Goal: Browse casually: Explore the website without a specific task or goal

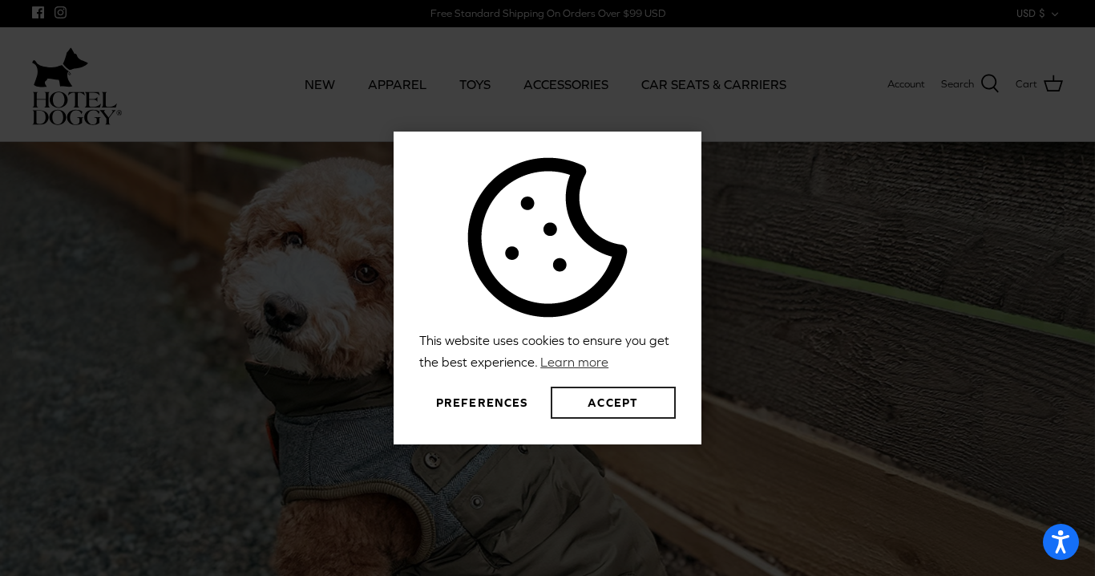
click at [596, 390] on button "Accept" at bounding box center [613, 402] width 125 height 32
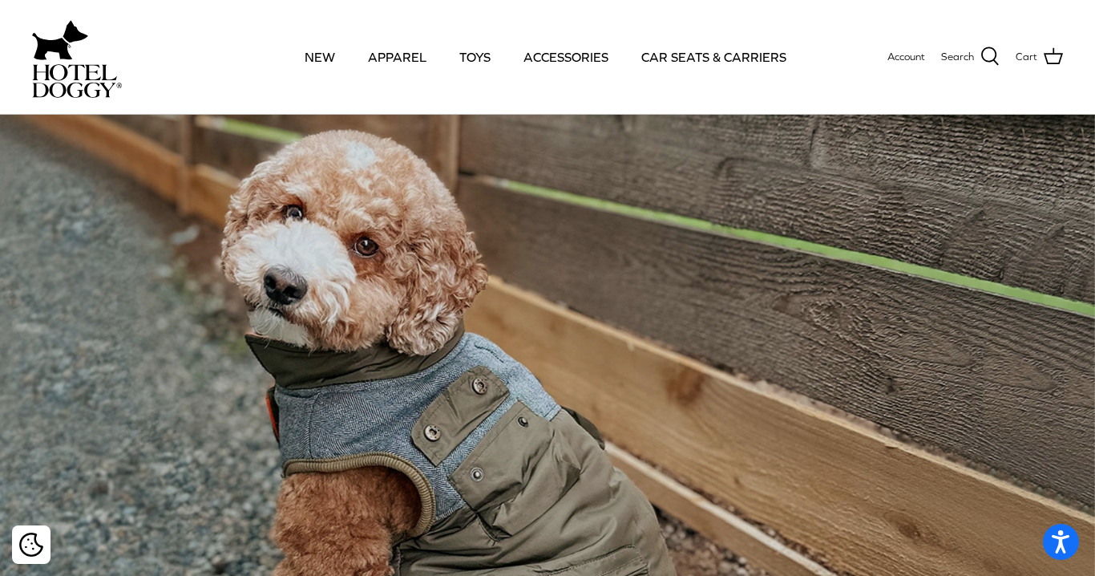
scroll to position [38, 0]
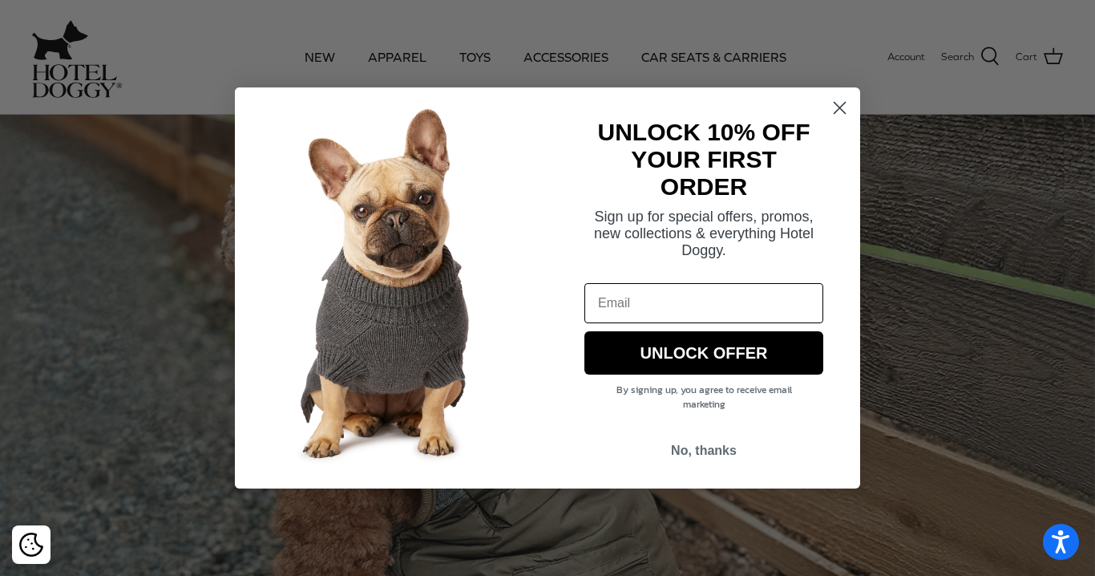
click at [842, 109] on icon "Close dialog" at bounding box center [840, 108] width 11 height 11
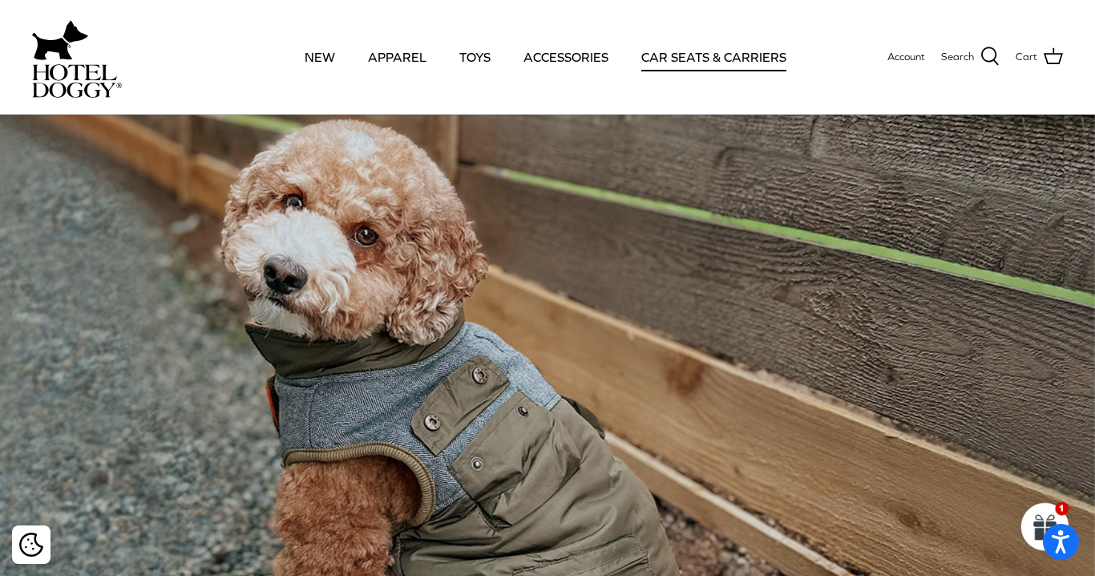
click at [694, 54] on link "CAR SEATS & CARRIERS" at bounding box center [714, 57] width 174 height 55
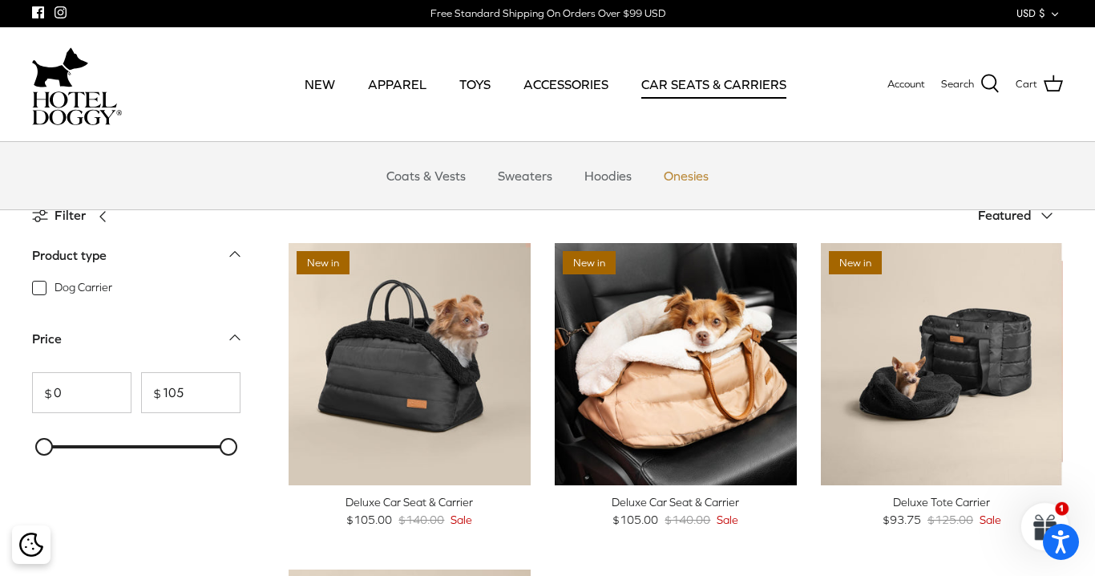
click at [681, 172] on link "Onesies" at bounding box center [686, 176] width 74 height 48
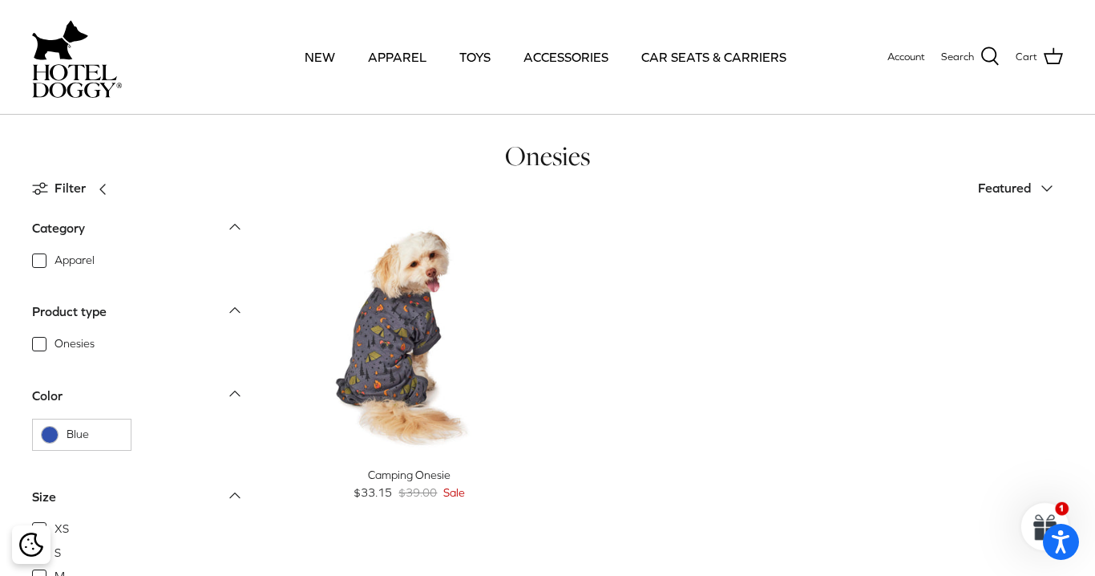
scroll to position [29, 0]
click at [483, 62] on link "TOYS" at bounding box center [475, 57] width 60 height 55
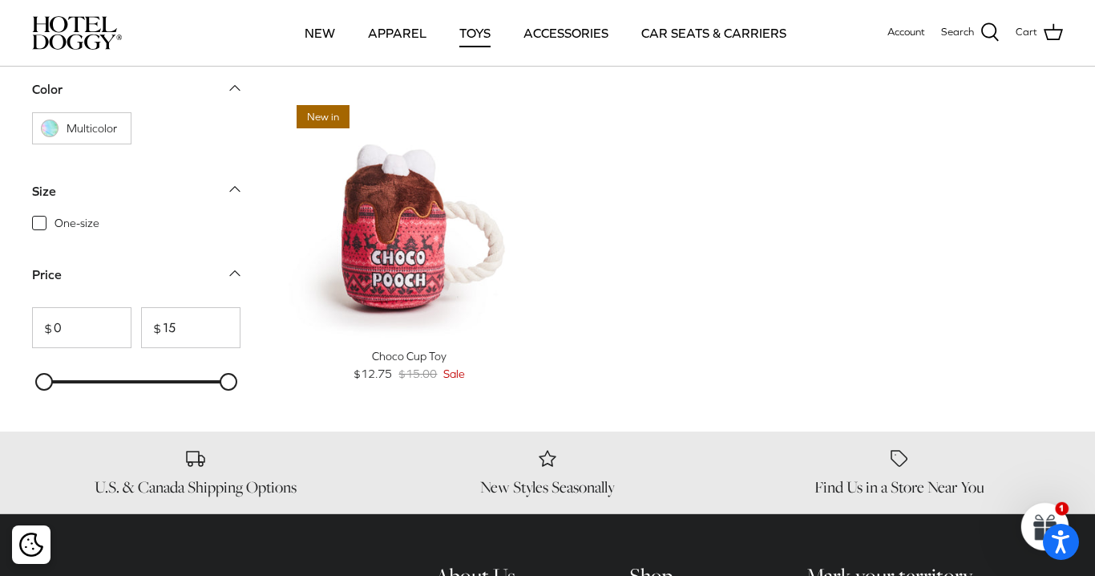
scroll to position [1671, 0]
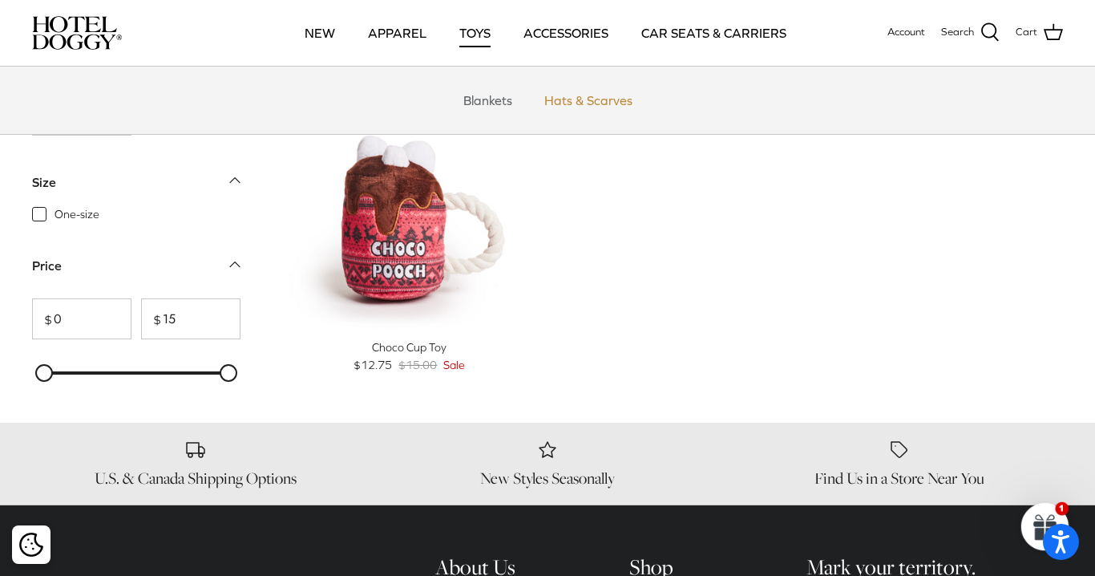
click at [571, 111] on link "Hats & Scarves" at bounding box center [588, 100] width 117 height 48
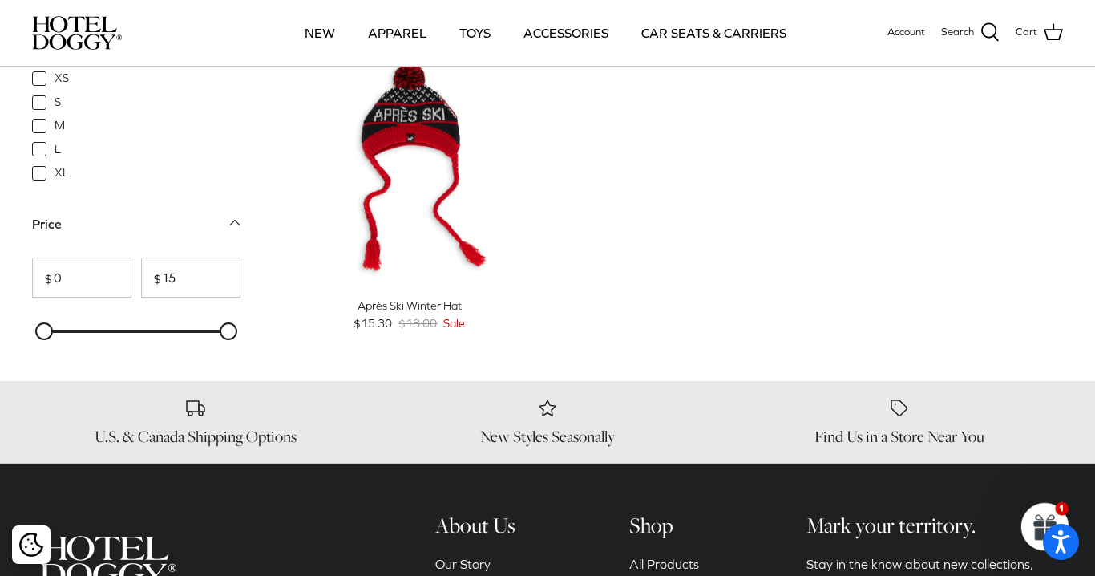
scroll to position [410, 0]
